Goal: Task Accomplishment & Management: Complete application form

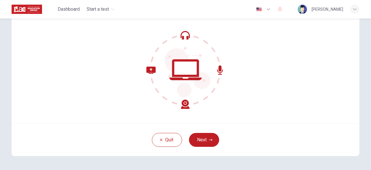
scroll to position [51, 0]
click at [209, 141] on icon "button" at bounding box center [210, 139] width 3 height 3
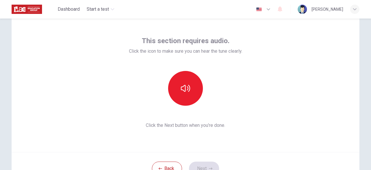
scroll to position [19, 0]
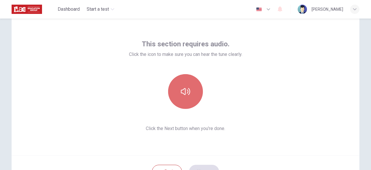
click at [190, 99] on button "button" at bounding box center [185, 91] width 35 height 35
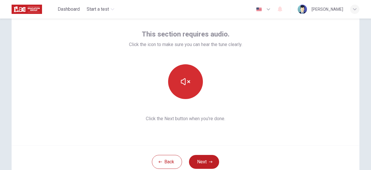
scroll to position [32, 0]
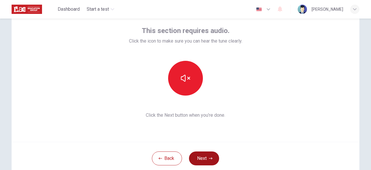
click at [195, 157] on button "Next" at bounding box center [204, 158] width 30 height 14
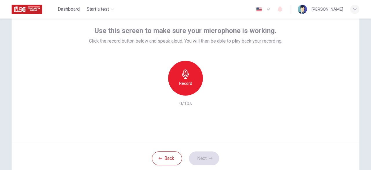
click at [206, 114] on div "Use this screen to make sure your microphone is working. Click the record butto…" at bounding box center [185, 72] width 347 height 139
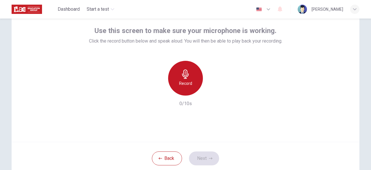
click at [183, 81] on h6 "Record" at bounding box center [185, 83] width 13 height 7
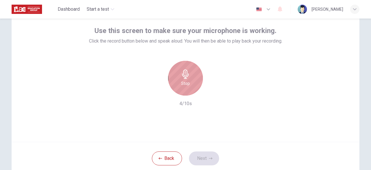
click at [183, 81] on h6 "Stop" at bounding box center [185, 83] width 9 height 7
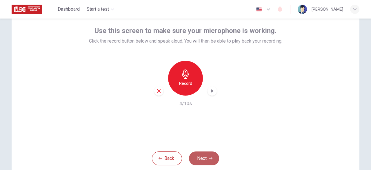
click at [204, 162] on button "Next" at bounding box center [204, 158] width 30 height 14
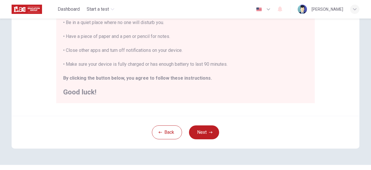
scroll to position [152, 0]
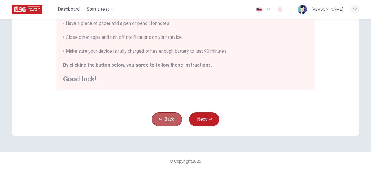
click at [169, 116] on button "Back" at bounding box center [167, 119] width 30 height 14
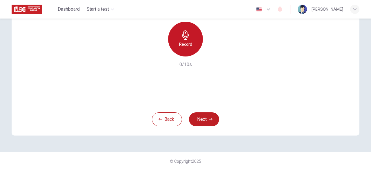
click at [183, 46] on h6 "Record" at bounding box center [185, 44] width 13 height 7
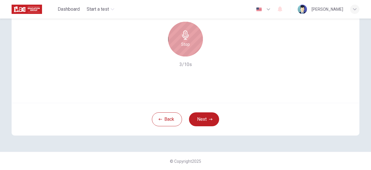
click at [183, 46] on h6 "Stop" at bounding box center [185, 44] width 9 height 7
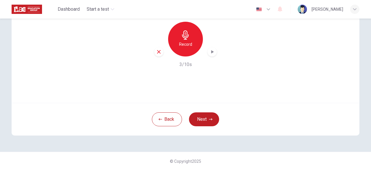
click at [213, 54] on icon "button" at bounding box center [212, 52] width 6 height 6
click at [202, 121] on button "Next" at bounding box center [204, 119] width 30 height 14
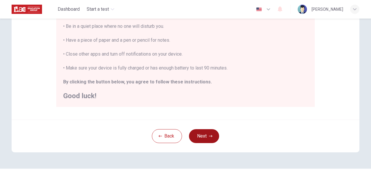
scroll to position [136, 0]
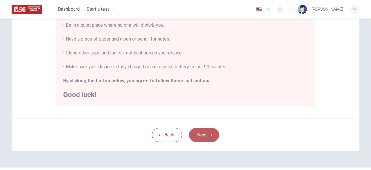
click at [199, 141] on button "Next" at bounding box center [204, 135] width 30 height 14
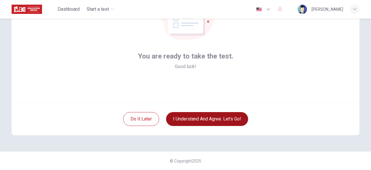
scroll to position [71, 0]
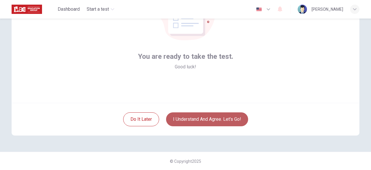
click at [204, 113] on button "I understand and agree. Let’s go!" at bounding box center [207, 119] width 82 height 14
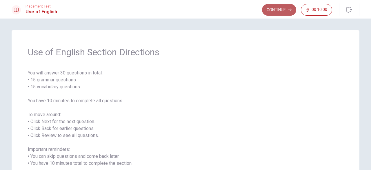
click at [283, 11] on button "Continue" at bounding box center [279, 10] width 34 height 12
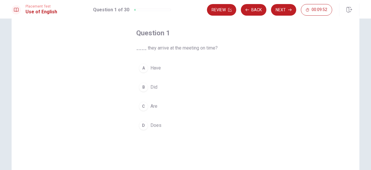
scroll to position [26, 0]
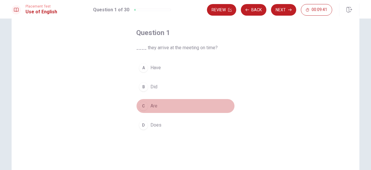
click at [146, 105] on div "C" at bounding box center [143, 105] width 9 height 9
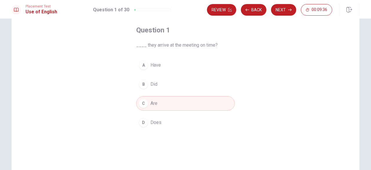
scroll to position [28, 0]
click at [282, 10] on button "Next" at bounding box center [283, 10] width 25 height 12
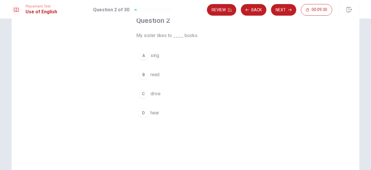
scroll to position [39, 0]
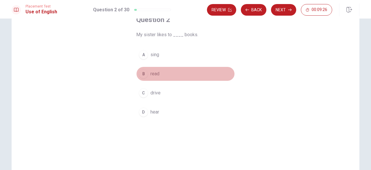
click at [143, 77] on div "B" at bounding box center [143, 73] width 9 height 9
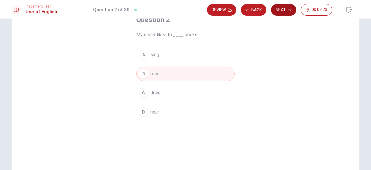
drag, startPoint x: 143, startPoint y: 77, endPoint x: 276, endPoint y: 11, distance: 148.6
click at [276, 11] on div "Placement Test Use of English Question 2 of 30 Review Back Next 00:09:23 Questi…" at bounding box center [185, 85] width 371 height 170
click at [276, 11] on button "Next" at bounding box center [283, 10] width 25 height 12
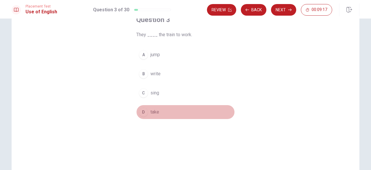
click at [140, 115] on div "D" at bounding box center [143, 111] width 9 height 9
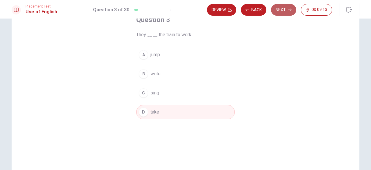
click at [281, 14] on button "Next" at bounding box center [283, 10] width 25 height 12
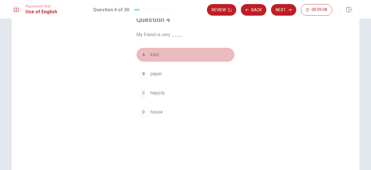
click at [144, 53] on div "A" at bounding box center [143, 54] width 9 height 9
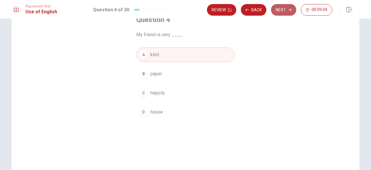
click at [274, 10] on button "Next" at bounding box center [283, 10] width 25 height 12
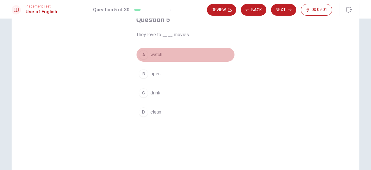
click at [141, 54] on div "A" at bounding box center [143, 54] width 9 height 9
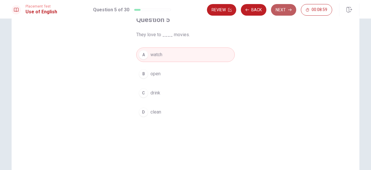
click at [281, 12] on button "Next" at bounding box center [283, 10] width 25 height 12
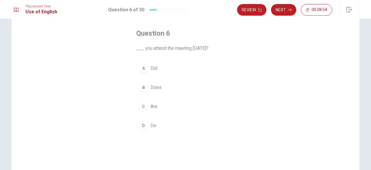
scroll to position [30, 0]
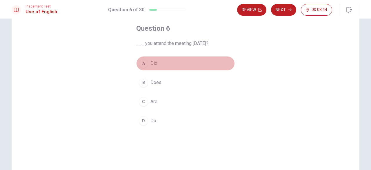
click at [144, 65] on div "A" at bounding box center [143, 63] width 9 height 9
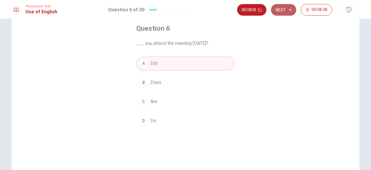
click at [282, 11] on button "Next" at bounding box center [283, 10] width 25 height 12
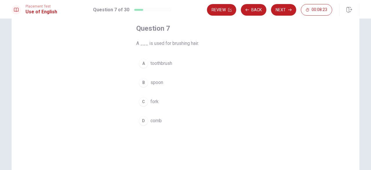
click at [146, 119] on div "D" at bounding box center [143, 120] width 9 height 9
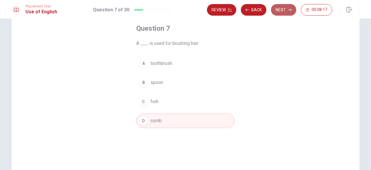
click at [277, 9] on button "Next" at bounding box center [283, 10] width 25 height 12
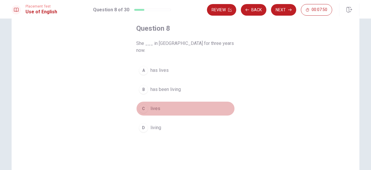
click at [143, 104] on div "C" at bounding box center [143, 108] width 9 height 9
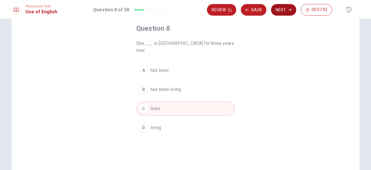
click at [280, 9] on button "Next" at bounding box center [283, 10] width 25 height 12
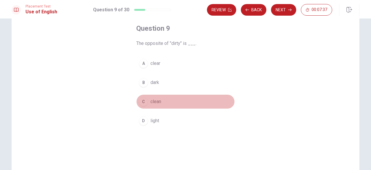
click at [144, 105] on div "C" at bounding box center [143, 101] width 9 height 9
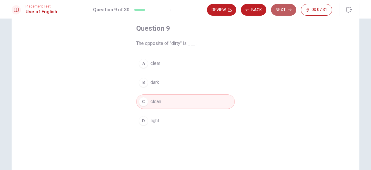
click at [274, 14] on button "Next" at bounding box center [283, 10] width 25 height 12
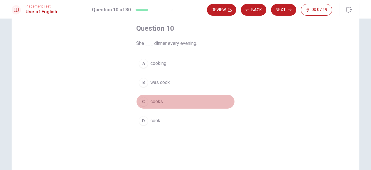
click at [145, 102] on div "C" at bounding box center [143, 101] width 9 height 9
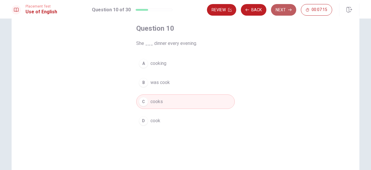
click at [280, 10] on button "Next" at bounding box center [283, 10] width 25 height 12
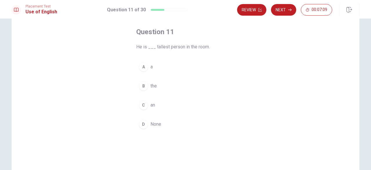
scroll to position [29, 0]
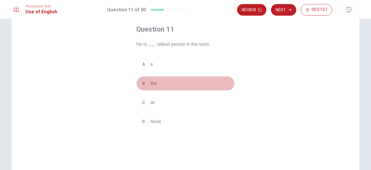
click at [143, 81] on div "B" at bounding box center [143, 83] width 9 height 9
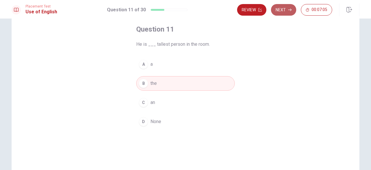
click at [285, 7] on button "Next" at bounding box center [283, 10] width 25 height 12
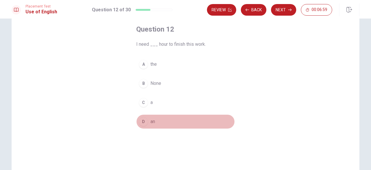
click at [142, 124] on div "D" at bounding box center [143, 121] width 9 height 9
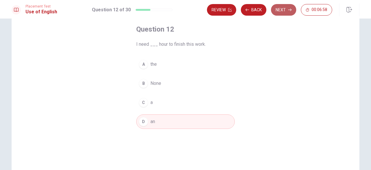
click at [280, 11] on button "Next" at bounding box center [283, 10] width 25 height 12
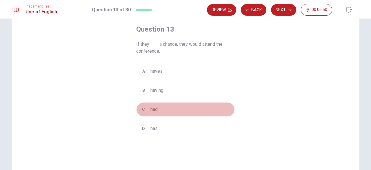
click at [144, 110] on div "C" at bounding box center [143, 109] width 9 height 9
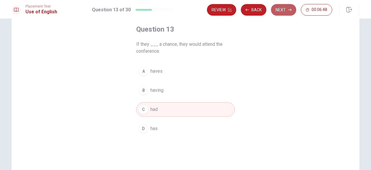
click at [281, 15] on button "Next" at bounding box center [283, 10] width 25 height 12
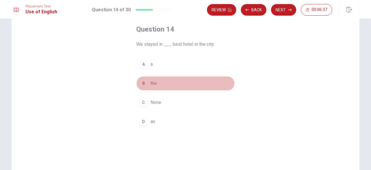
click at [143, 83] on div "B" at bounding box center [143, 83] width 9 height 9
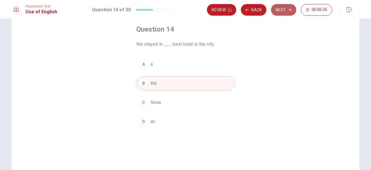
click at [288, 10] on icon "button" at bounding box center [289, 10] width 3 height 3
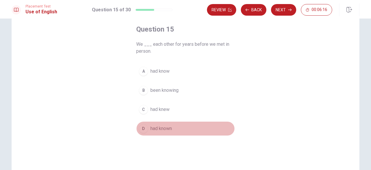
click at [145, 126] on div "D" at bounding box center [143, 128] width 9 height 9
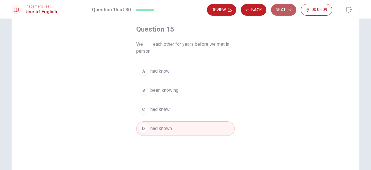
click at [285, 14] on button "Next" at bounding box center [283, 10] width 25 height 12
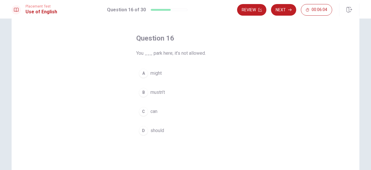
scroll to position [21, 0]
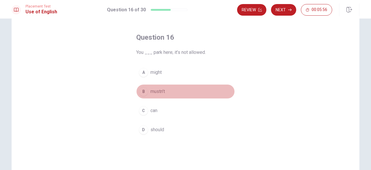
click at [142, 92] on div "B" at bounding box center [143, 91] width 9 height 9
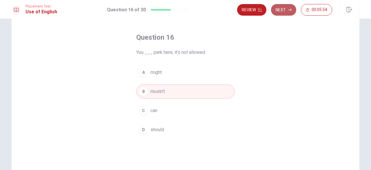
click at [288, 9] on icon "button" at bounding box center [289, 10] width 3 height 3
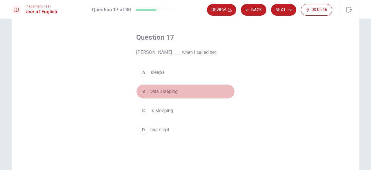
click at [143, 91] on div "B" at bounding box center [143, 91] width 9 height 9
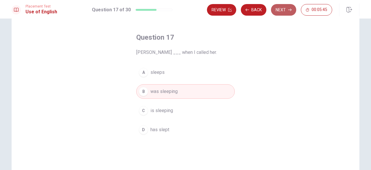
click at [281, 7] on button "Next" at bounding box center [283, 10] width 25 height 12
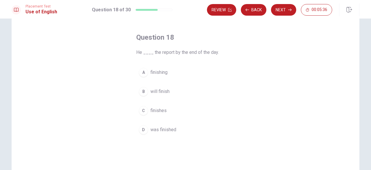
click at [142, 89] on div "B" at bounding box center [143, 91] width 9 height 9
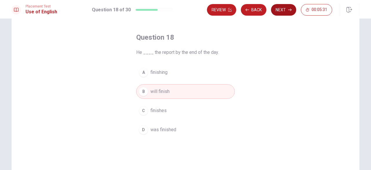
click at [280, 10] on button "Next" at bounding box center [283, 10] width 25 height 12
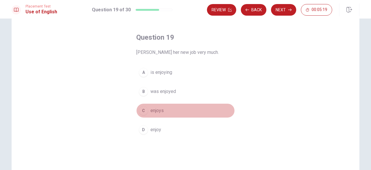
click at [142, 114] on div "C" at bounding box center [143, 110] width 9 height 9
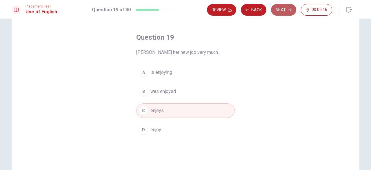
click at [280, 14] on button "Next" at bounding box center [283, 10] width 25 height 12
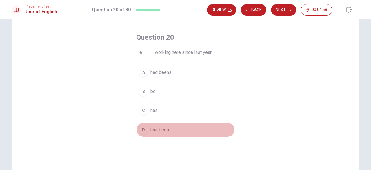
click at [144, 129] on div "D" at bounding box center [143, 129] width 9 height 9
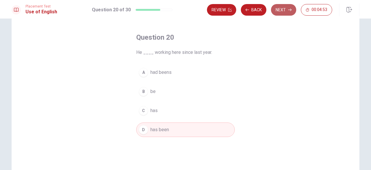
click at [276, 7] on button "Next" at bounding box center [283, 10] width 25 height 12
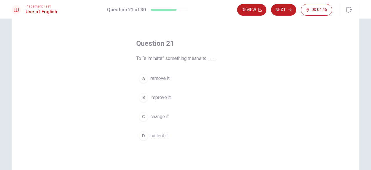
scroll to position [14, 0]
click at [145, 79] on div "A" at bounding box center [143, 79] width 9 height 9
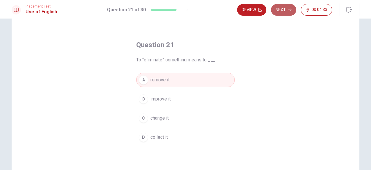
click at [286, 6] on button "Next" at bounding box center [283, 10] width 25 height 12
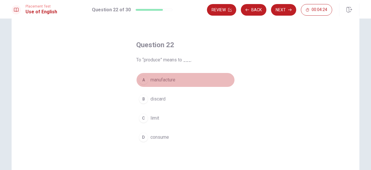
click at [145, 81] on div "A" at bounding box center [143, 79] width 9 height 9
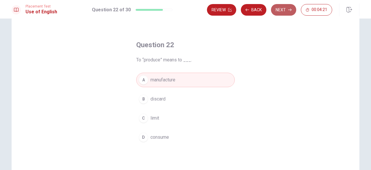
click at [283, 8] on button "Next" at bounding box center [283, 10] width 25 height 12
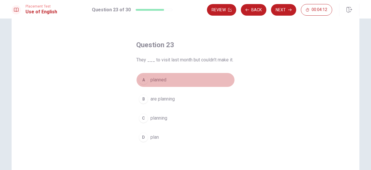
click at [143, 82] on div "A" at bounding box center [143, 79] width 9 height 9
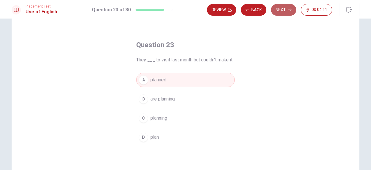
click at [280, 6] on button "Next" at bounding box center [283, 10] width 25 height 12
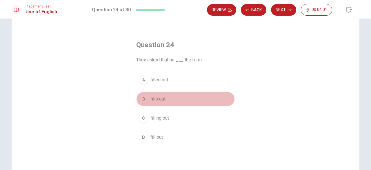
click at [143, 100] on div "B" at bounding box center [143, 98] width 9 height 9
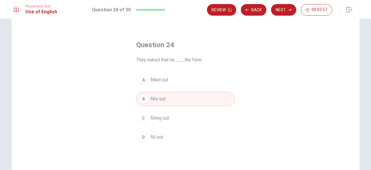
click at [146, 80] on div "A" at bounding box center [143, 79] width 9 height 9
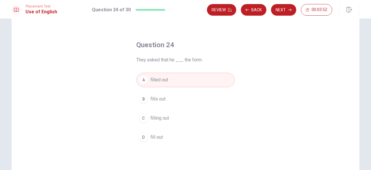
click at [280, 3] on div "Placement Test Use of English Question 24 of 30 Review Back Next 00:03:52" at bounding box center [185, 9] width 371 height 19
click at [280, 10] on button "Next" at bounding box center [283, 10] width 25 height 12
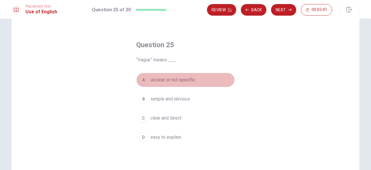
click at [146, 79] on div "A" at bounding box center [143, 79] width 9 height 9
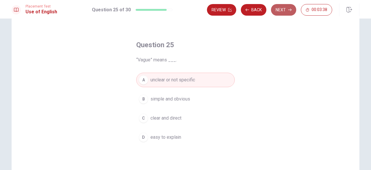
click at [281, 11] on button "Next" at bounding box center [283, 10] width 25 height 12
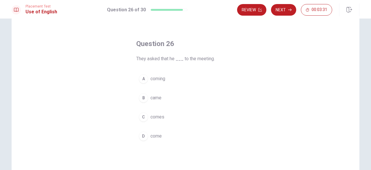
scroll to position [16, 0]
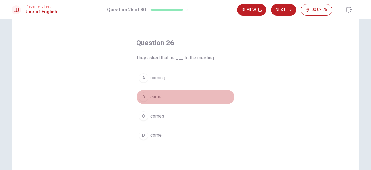
click at [141, 97] on div "B" at bounding box center [143, 96] width 9 height 9
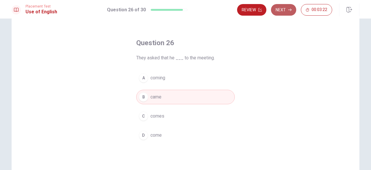
click at [279, 9] on button "Next" at bounding box center [283, 10] width 25 height 12
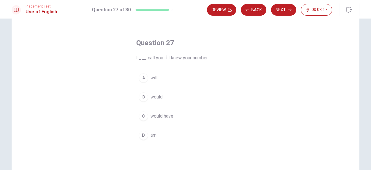
click at [145, 95] on div "B" at bounding box center [143, 96] width 9 height 9
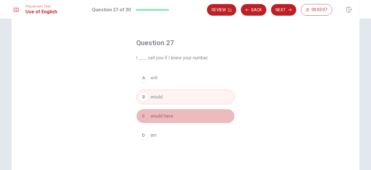
click at [140, 114] on div "C" at bounding box center [143, 115] width 9 height 9
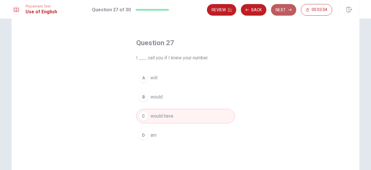
click at [275, 14] on button "Next" at bounding box center [283, 10] width 25 height 12
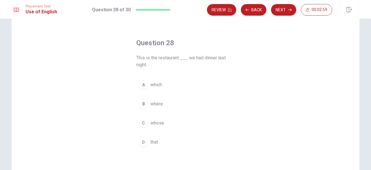
click at [141, 103] on div "B" at bounding box center [143, 103] width 9 height 9
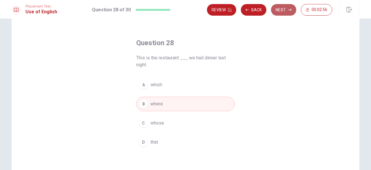
click at [273, 8] on button "Next" at bounding box center [283, 10] width 25 height 12
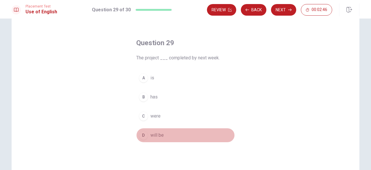
click at [145, 129] on button "D will be" at bounding box center [185, 135] width 98 height 14
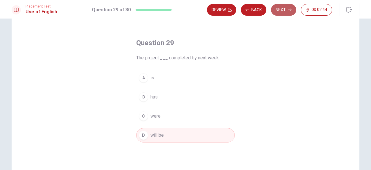
click at [276, 13] on button "Next" at bounding box center [283, 10] width 25 height 12
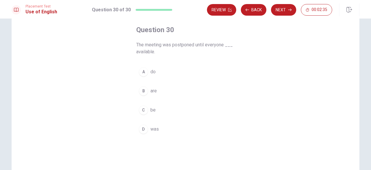
scroll to position [29, 0]
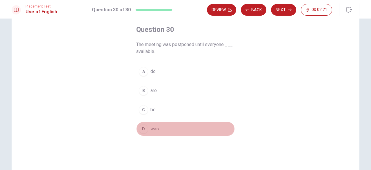
click at [142, 131] on div "D" at bounding box center [143, 128] width 9 height 9
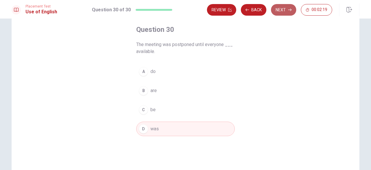
click at [275, 15] on button "Next" at bounding box center [283, 10] width 25 height 12
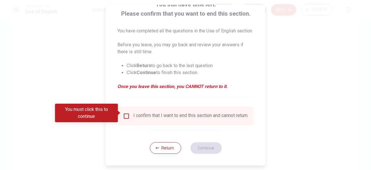
scroll to position [53, 0]
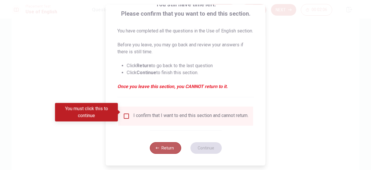
click at [166, 148] on button "Return" at bounding box center [164, 148] width 31 height 12
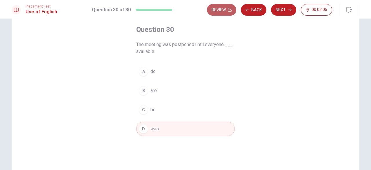
click at [217, 12] on button "Review" at bounding box center [221, 10] width 29 height 12
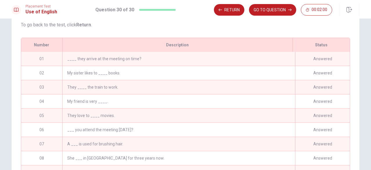
scroll to position [60, 0]
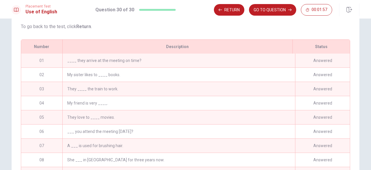
click at [131, 64] on div "____ they arrive at the meeting on time?" at bounding box center [178, 61] width 232 height 14
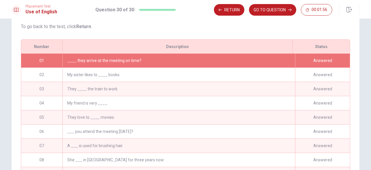
click at [321, 67] on div "Answered" at bounding box center [322, 61] width 55 height 14
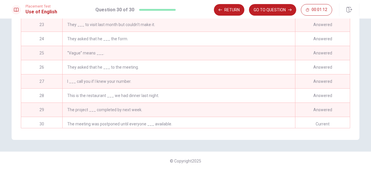
scroll to position [122, 0]
click at [293, 123] on div "The meeting was postponed until everyone ___ available." at bounding box center [178, 124] width 232 height 14
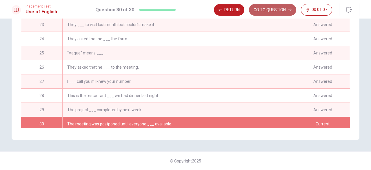
click at [273, 10] on button "GO TO QUESTION" at bounding box center [272, 10] width 47 height 12
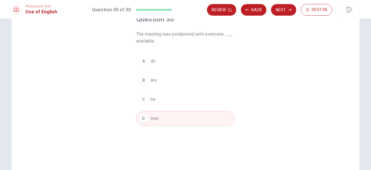
scroll to position [0, 0]
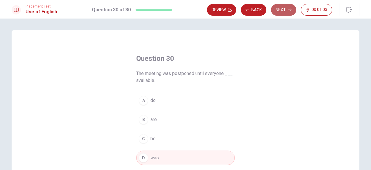
click at [279, 7] on button "Next" at bounding box center [283, 10] width 25 height 12
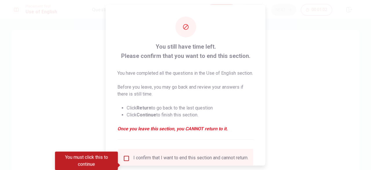
scroll to position [53, 0]
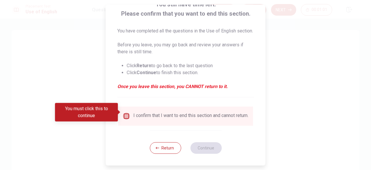
click at [125, 113] on input "You must click this to continue" at bounding box center [126, 116] width 7 height 7
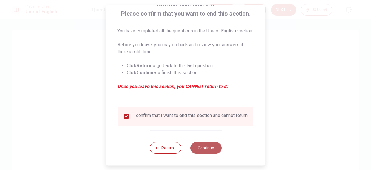
click at [204, 149] on button "Continue" at bounding box center [205, 148] width 31 height 12
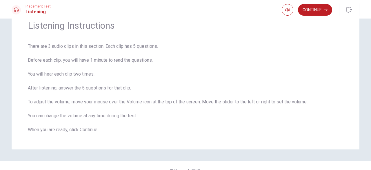
scroll to position [28, 0]
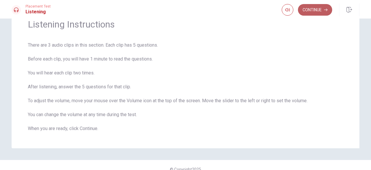
click at [318, 10] on button "Continue" at bounding box center [315, 10] width 34 height 12
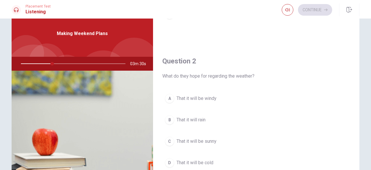
scroll to position [115, 0]
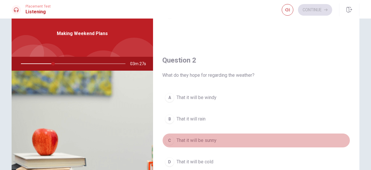
click at [171, 140] on div "C" at bounding box center [169, 140] width 9 height 9
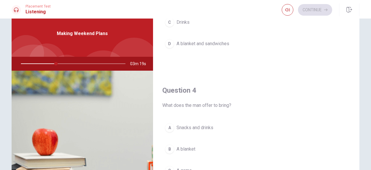
scroll to position [382, 0]
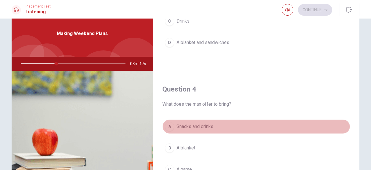
click at [166, 122] on div "A" at bounding box center [169, 126] width 9 height 9
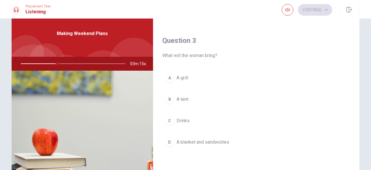
scroll to position [281, 0]
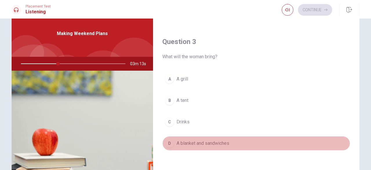
click at [169, 143] on div "D" at bounding box center [169, 143] width 9 height 9
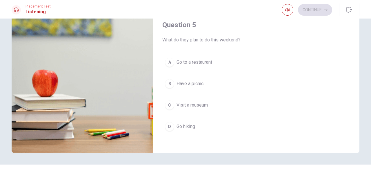
scroll to position [81, 0]
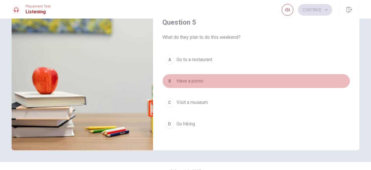
click at [165, 77] on div "B" at bounding box center [169, 80] width 9 height 9
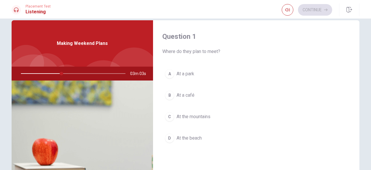
scroll to position [10, 0]
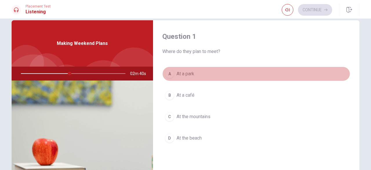
click at [169, 74] on div "A" at bounding box center [169, 73] width 9 height 9
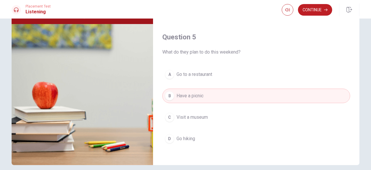
scroll to position [66, 0]
click at [313, 11] on button "Continue" at bounding box center [315, 10] width 34 height 12
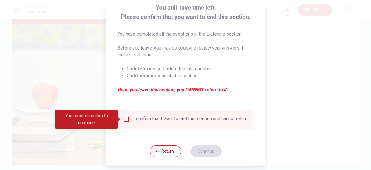
scroll to position [39, 0]
click at [124, 121] on input "You must click this to continue" at bounding box center [126, 119] width 7 height 7
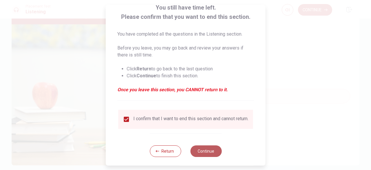
click at [206, 153] on button "Continue" at bounding box center [205, 151] width 31 height 12
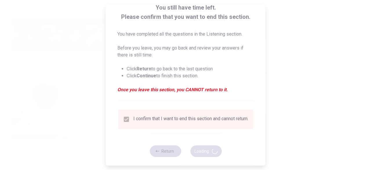
type input "63"
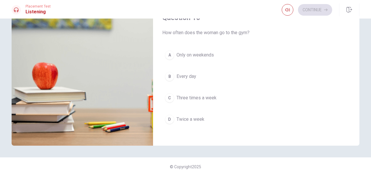
scroll to position [91, 0]
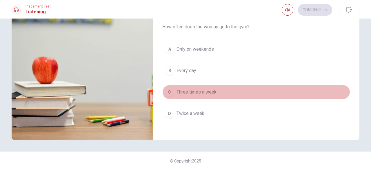
click at [173, 85] on button "C Three times a week" at bounding box center [256, 92] width 188 height 14
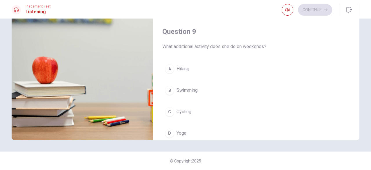
scroll to position [367, 0]
click at [171, 131] on div "D" at bounding box center [169, 133] width 9 height 9
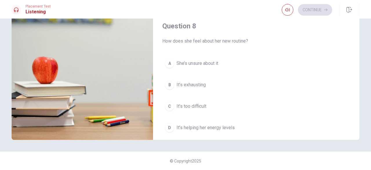
scroll to position [236, 0]
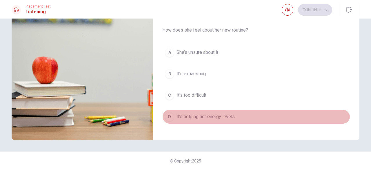
click at [169, 116] on div "D" at bounding box center [169, 116] width 9 height 9
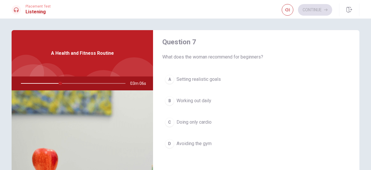
scroll to position [157, 0]
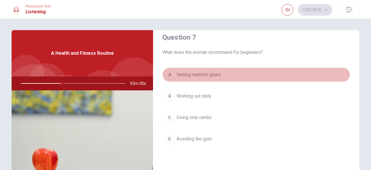
click at [167, 70] on div "A" at bounding box center [169, 74] width 9 height 9
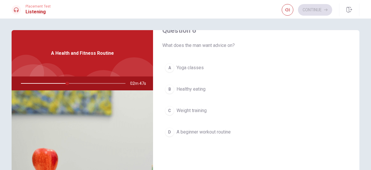
scroll to position [16, 0]
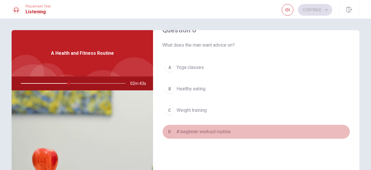
click at [168, 131] on div "D" at bounding box center [169, 131] width 9 height 9
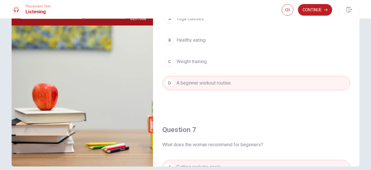
scroll to position [0, 0]
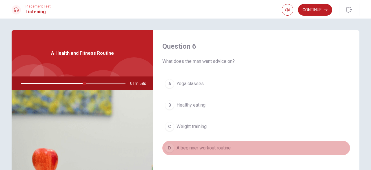
click at [168, 149] on div "D" at bounding box center [169, 147] width 9 height 9
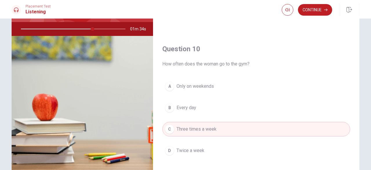
scroll to position [91, 0]
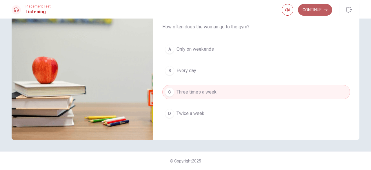
click at [319, 12] on button "Continue" at bounding box center [315, 10] width 34 height 12
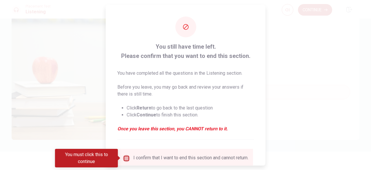
click at [125, 160] on input "You must click this to continue" at bounding box center [126, 158] width 7 height 7
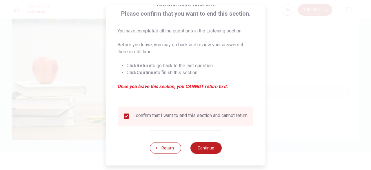
scroll to position [46, 0]
click at [201, 151] on button "Continue" at bounding box center [205, 148] width 31 height 12
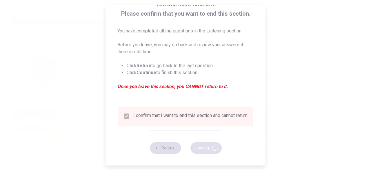
type input "71"
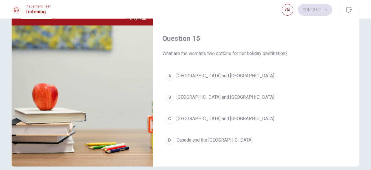
scroll to position [67, 0]
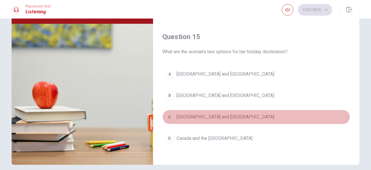
click at [170, 113] on div "C" at bounding box center [169, 116] width 9 height 9
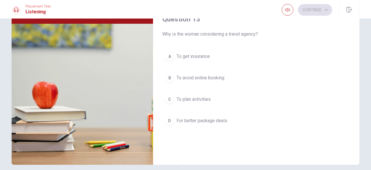
scroll to position [258, 0]
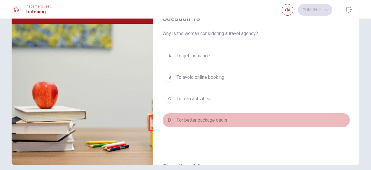
click at [166, 119] on div "D" at bounding box center [169, 120] width 9 height 9
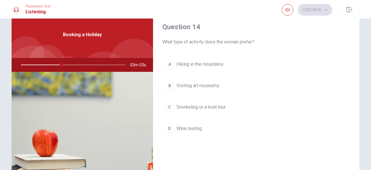
scroll to position [445, 0]
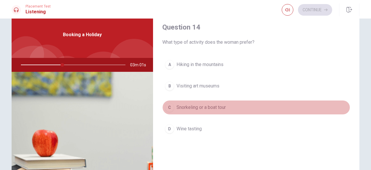
click at [173, 105] on div "C" at bounding box center [169, 107] width 9 height 9
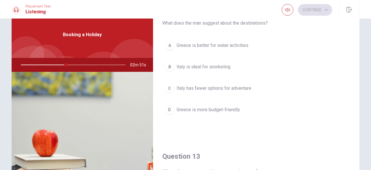
scroll to position [168, 0]
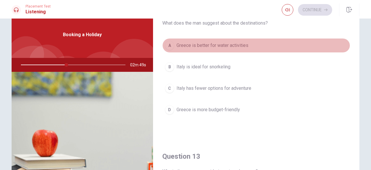
click at [173, 44] on div "A" at bounding box center [169, 45] width 9 height 9
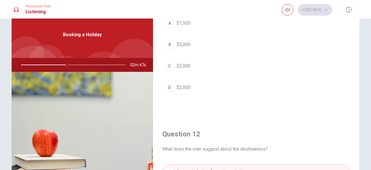
scroll to position [42, 0]
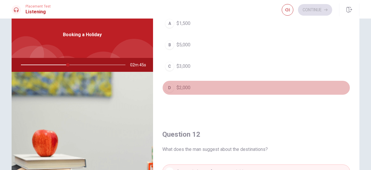
click at [168, 89] on div "D" at bounding box center [169, 87] width 9 height 9
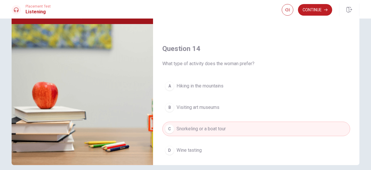
scroll to position [383, 0]
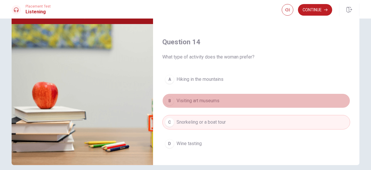
click at [169, 99] on div "B" at bounding box center [169, 100] width 9 height 9
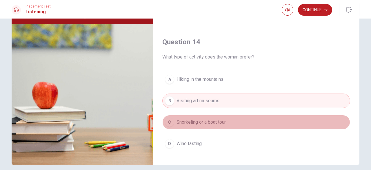
click at [169, 119] on div "C" at bounding box center [169, 122] width 9 height 9
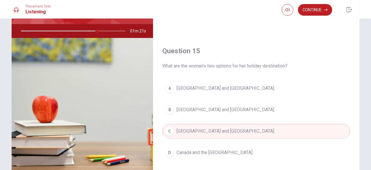
scroll to position [91, 0]
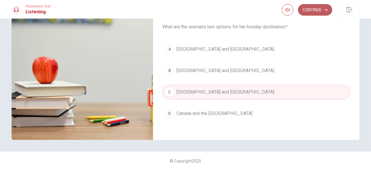
click at [320, 10] on button "Continue" at bounding box center [315, 10] width 34 height 12
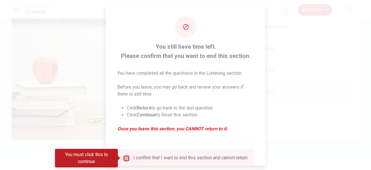
click at [127, 157] on input "You must click this to continue" at bounding box center [126, 158] width 7 height 7
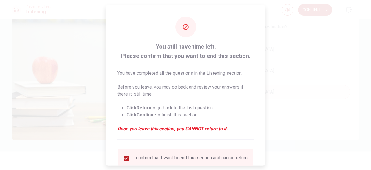
scroll to position [46, 0]
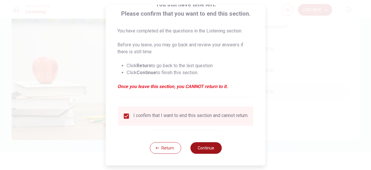
click at [204, 149] on button "Continue" at bounding box center [205, 148] width 31 height 12
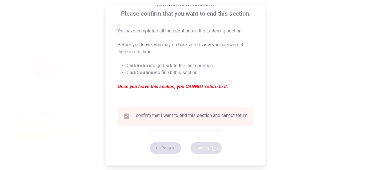
type input "76"
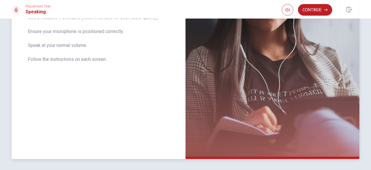
scroll to position [142, 0]
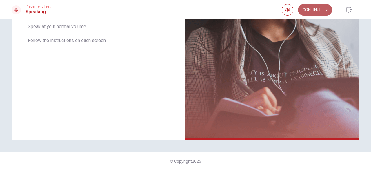
click at [320, 11] on button "Continue" at bounding box center [315, 10] width 34 height 12
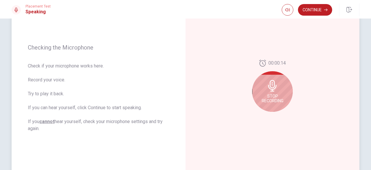
scroll to position [67, 0]
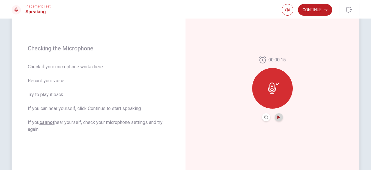
click at [279, 118] on icon "Play Audio" at bounding box center [278, 117] width 3 height 3
click at [317, 7] on button "Continue" at bounding box center [315, 10] width 34 height 12
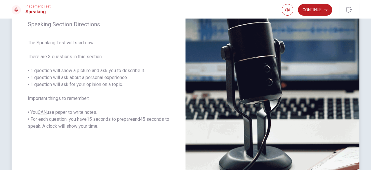
scroll to position [83, 0]
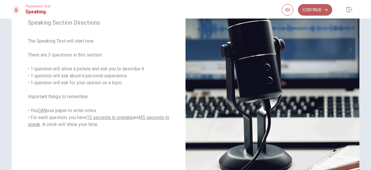
click at [317, 11] on button "Continue" at bounding box center [315, 10] width 34 height 12
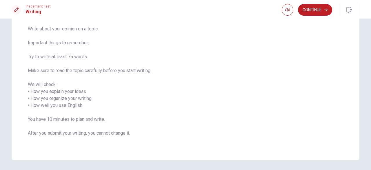
scroll to position [45, 0]
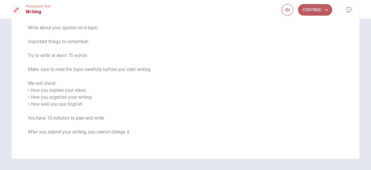
click at [309, 10] on button "Continue" at bounding box center [315, 10] width 34 height 12
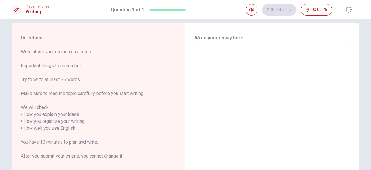
scroll to position [8, 0]
click at [216, 48] on textarea at bounding box center [272, 125] width 147 height 154
type textarea "S"
type textarea "x"
type textarea "Si"
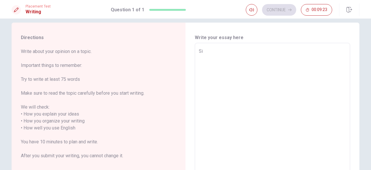
type textarea "x"
type textarea "S"
type textarea "x"
type textarea "So"
type textarea "x"
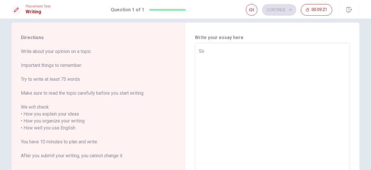
type textarea "Som"
type textarea "x"
type textarea "Some"
type textarea "x"
type textarea "Somed"
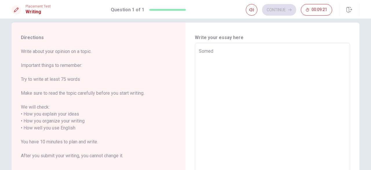
type textarea "x"
type textarea "Someda"
type textarea "x"
type textarea "Someday"
type textarea "x"
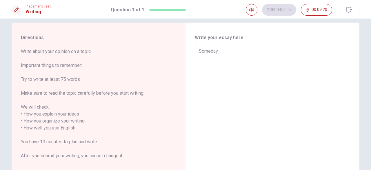
type textarea "Someday"
type textarea "x"
type textarea "Someday I"
type textarea "x"
type textarea "Someday Ih"
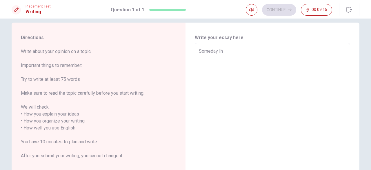
type textarea "x"
type textarea "Someday Ihe"
type textarea "x"
type textarea "Someday Ihea"
type textarea "x"
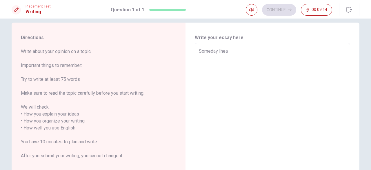
type textarea "Someday Ihear"
type textarea "x"
type textarea "Someday Iheard"
type textarea "x"
click at [220, 51] on textarea "Someday Iheard" at bounding box center [272, 125] width 147 height 154
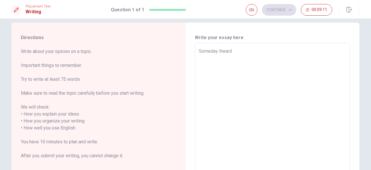
type textarea "Someday I heard"
click at [237, 50] on textarea "Someday I heard" at bounding box center [272, 125] width 147 height 154
type textarea "x"
type textarea "Someday I heard"
type textarea "x"
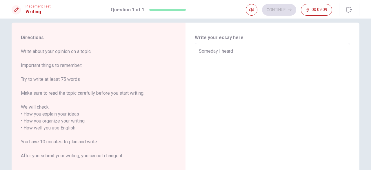
type textarea "Someday I heard a"
type textarea "x"
type textarea "Someday I heard ab"
type textarea "x"
type textarea "Someday I heard abo"
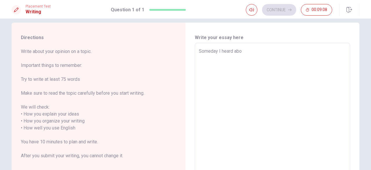
type textarea "x"
type textarea "Someday I heard abou"
type textarea "x"
type textarea "Someday I heard about"
type textarea "x"
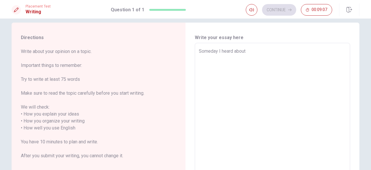
type textarea "Someday I heard about"
type textarea "x"
type textarea "Someday I heard about a"
type textarea "x"
type textarea "Someday I heard about a"
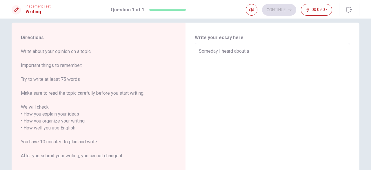
type textarea "x"
type textarea "Someday I heard about a v"
type textarea "x"
type textarea "Someday I heard about a vi"
type textarea "x"
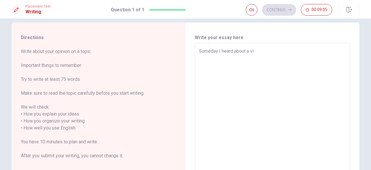
type textarea "Someday I heard about a vid"
type textarea "x"
type textarea "Someday I heard about a vide"
type textarea "x"
type textarea "Someday I heard about a video"
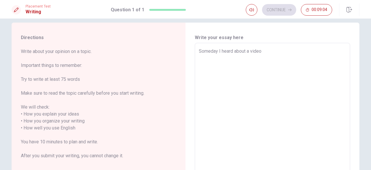
type textarea "x"
type textarea "Someday I heard about a video"
type textarea "x"
type textarea "Someday I heard about a video w"
type textarea "x"
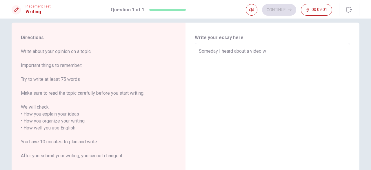
type textarea "Someday I heard about a video wi"
type textarea "x"
type textarea "Someday I heard about a video wit"
type textarea "x"
type textarea "Someday I heard about a video with"
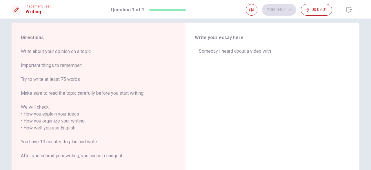
type textarea "x"
type textarea "Someday I heard about a video with"
type textarea "x"
type textarea "Someday I heard about a video with a"
type textarea "x"
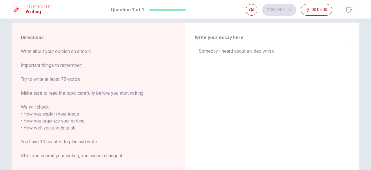
type textarea "Someday I heard about a video with a"
type textarea "x"
type textarea "Someday I heard about a video with a m"
type textarea "x"
type textarea "Someday I heard about a video with a ma"
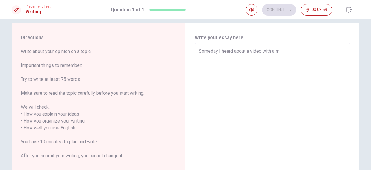
type textarea "x"
type textarea "Someday I heard about a video with a man"
type textarea "x"
type textarea "Someday I heard about a video with a man"
type textarea "x"
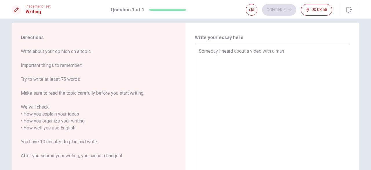
type textarea "Someday I heard about a video with a man t"
type textarea "x"
type textarea "Someday I heard about a video with a man th"
type textarea "x"
type textarea "Someday I heard about a video with a man tha"
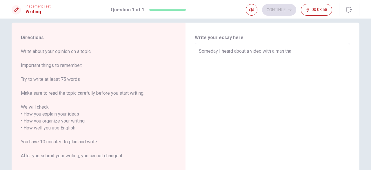
type textarea "x"
type textarea "Someday I heard about a video with a man that"
type textarea "x"
type textarea "Someday I heard about a video with a man that"
type textarea "x"
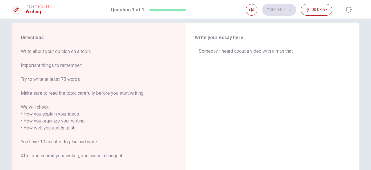
type textarea "Someday I heard about a video with a man that e"
type textarea "x"
type textarea "Someday I heard about a video with a man that ex"
type textarea "x"
type textarea "Someday I heard about a video with a man that exp"
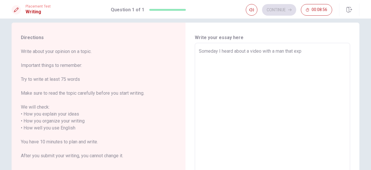
type textarea "x"
type textarea "Someday I heard about a video with a man that expl"
type textarea "x"
type textarea "Someday I heard about a video with a man that expla"
type textarea "x"
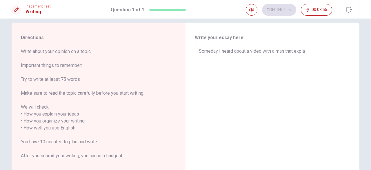
type textarea "Someday I heard about a video with a man that explai"
type textarea "x"
type textarea "Someday I heard about a video with a man that explain"
type textarea "x"
type textarea "Someday I heard about a video with a man that explaine"
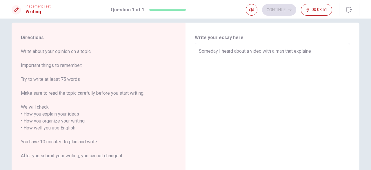
type textarea "x"
type textarea "Someday I heard about a video with a man that explained"
type textarea "x"
type textarea "Someday I heard about a video with a man that explained"
type textarea "x"
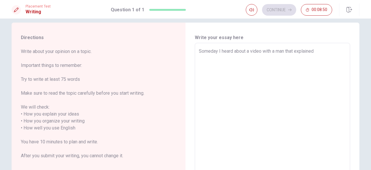
type textarea "Someday I heard about a video with a man that explained h"
type textarea "x"
type textarea "Someday I heard about a video with a man that explained hi"
type textarea "x"
type textarea "Someday I heard about a video with a man that explained his"
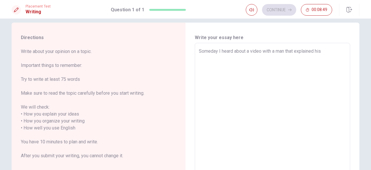
type textarea "x"
type textarea "Someday I heard about a video with a man that explained his"
type textarea "x"
type textarea "Someday I heard about a video with a man that explained his v"
type textarea "x"
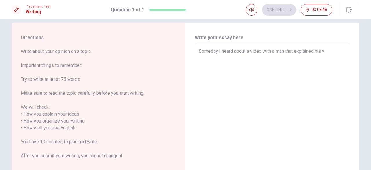
type textarea "Someday I heard about a video with a man that explained his vi"
type textarea "x"
type textarea "Someday I heard about a video with a man that explained his vis"
type textarea "x"
type textarea "Someday I heard about a video with a man that explained his visi"
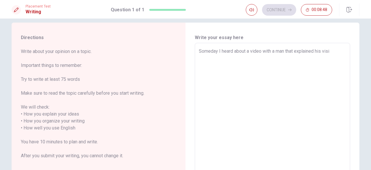
type textarea "x"
type textarea "Someday I heard about a video with a man that explained his visio"
type textarea "x"
type textarea "Someday I heard about a video with a man that explained his vision"
type textarea "x"
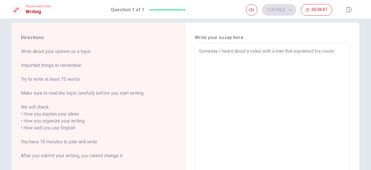
type textarea "Someday I heard about a video with a man that explained his vision"
type textarea "x"
type textarea "Someday I heard about a video with a man that explained his vision o"
type textarea "x"
type textarea "Someday I heard about a video with a man that explained his vision of"
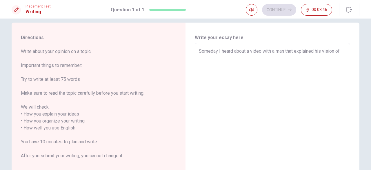
type textarea "x"
type textarea "Someday I heard about a video with a man that explained his vision of"
type textarea "x"
type textarea "Someday I heard about a video with a man that explained his vision of t"
type textarea "x"
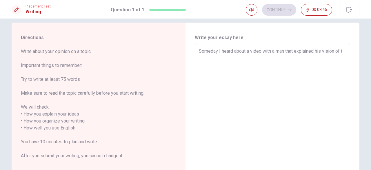
type textarea "Someday I heard about a video with a man that explained his vision of"
type textarea "x"
type textarea "Someday I heard about a video with a man that explained his vision of l"
type textarea "x"
type textarea "Someday I heard about a video with a man that explained his vision of [PERSON_N…"
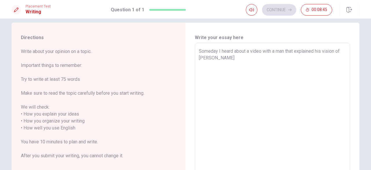
type textarea "x"
type textarea "Someday I heard about a video with a man that explained his vision of [PERSON_N…"
type textarea "x"
type textarea "Someday I heard about a video with a man that explained his vision of life"
type textarea "x"
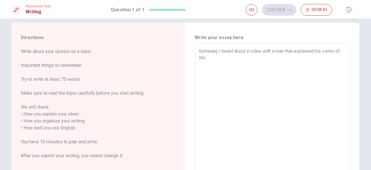
type textarea "Someday I heard about a video with a man that explained his vision of life."
type textarea "x"
type textarea "Someday I heard about a video with a man that explained his vision of life."
type textarea "x"
type textarea "Someday I heard about a video with a man that explained his vision of life. H"
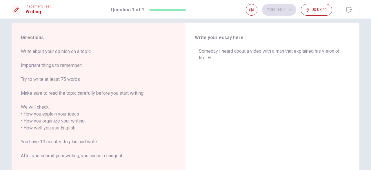
type textarea "x"
type textarea "Someday I heard about a video with a man that explained his vision of life. He"
type textarea "x"
type textarea "Someday I heard about a video with a man that explained his vision of life. He"
type textarea "x"
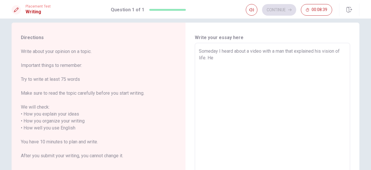
type textarea "Someday I heard about a video with a man that explained his vision of life. He s"
type textarea "x"
type textarea "Someday I heard about a video with a man that explained his vision of life. He …"
type textarea "x"
type textarea "Someday I heard about a video with a man that explained his vision of life. He …"
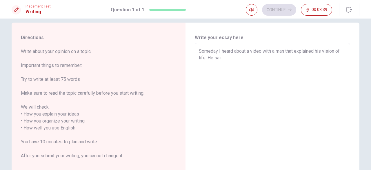
type textarea "x"
type textarea "Someday I heard about a video with a man that explained his vision of life. He …"
type textarea "x"
type textarea "Someday I heard about a video with a man that explained his vision of life. He …"
type textarea "x"
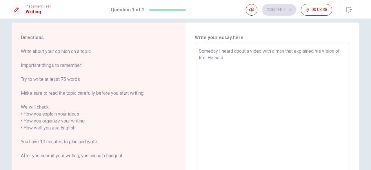
type textarea "Someday I heard about a video with a man that explained his vision of life. He …"
type textarea "x"
type textarea "Someday I heard about a video with a man that explained his vision of life. He …"
type textarea "x"
type textarea "Someday I heard about a video with a man that explained his vision of life. He …"
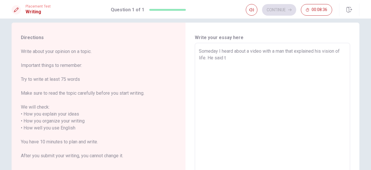
type textarea "x"
type textarea "Someday I heard about a video with a man that explained his vision of life. He …"
type textarea "x"
type textarea "Someday I heard about a video with a man that explained his vision of life. He …"
type textarea "x"
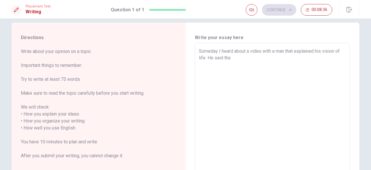
type textarea "Someday I heard about a video with a man that explained his vision of life. He …"
type textarea "x"
type textarea "Someday I heard about a video with a man that explained his vision of life. He …"
type textarea "x"
type textarea "Someday I heard about a video with a man that explained his vision of life. He …"
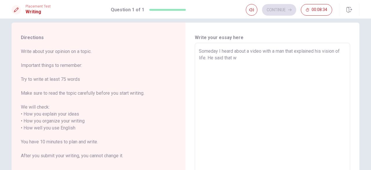
type textarea "x"
type textarea "Someday I heard about a video with a man that explained his vision of life. He …"
type textarea "x"
type textarea "Someday I heard about a video with a man that explained his vision of life. He …"
type textarea "x"
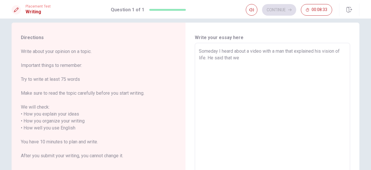
type textarea "Someday I heard about a video with a man that explained his vision of life. He …"
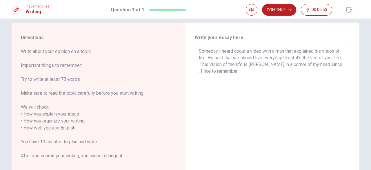
click at [208, 73] on textarea "Someday I heard about a video with a man that explained his vision of life. He …" at bounding box center [272, 125] width 147 height 154
click at [227, 71] on textarea "Someday I heard about a video with a man that explained his vision of life. He …" at bounding box center [272, 125] width 147 height 154
click at [249, 72] on textarea "Someday I heard about a video with a man that explained his vision of life. He …" at bounding box center [272, 125] width 147 height 154
click at [314, 71] on textarea "Someday I heard about a video with a man that explained his vision of life. He …" at bounding box center [272, 125] width 147 height 154
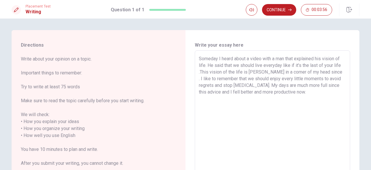
scroll to position [0, 0]
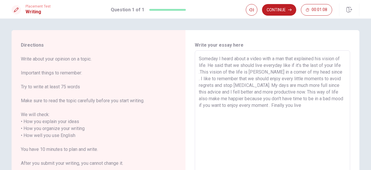
click at [291, 107] on textarea "Someday I heard about a video with a man that explained his vision of life. He …" at bounding box center [272, 132] width 147 height 154
click at [311, 105] on textarea "Someday I heard about a video with a man that explained his vision of life. He …" at bounding box center [272, 132] width 147 height 154
click at [210, 100] on textarea "Someday I heard about a video with a man that explained his vision of life. He …" at bounding box center [272, 132] width 147 height 154
click at [265, 106] on textarea "Someday I heard about a video with a man that explained his vision of life. He …" at bounding box center [272, 132] width 147 height 154
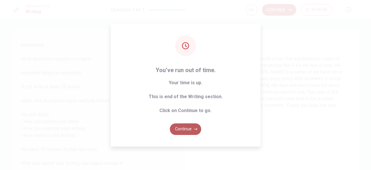
click at [188, 132] on button "Continue" at bounding box center [185, 129] width 31 height 12
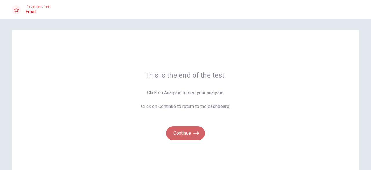
click at [188, 132] on button "Continue" at bounding box center [185, 133] width 39 height 14
